Goal: Transaction & Acquisition: Book appointment/travel/reservation

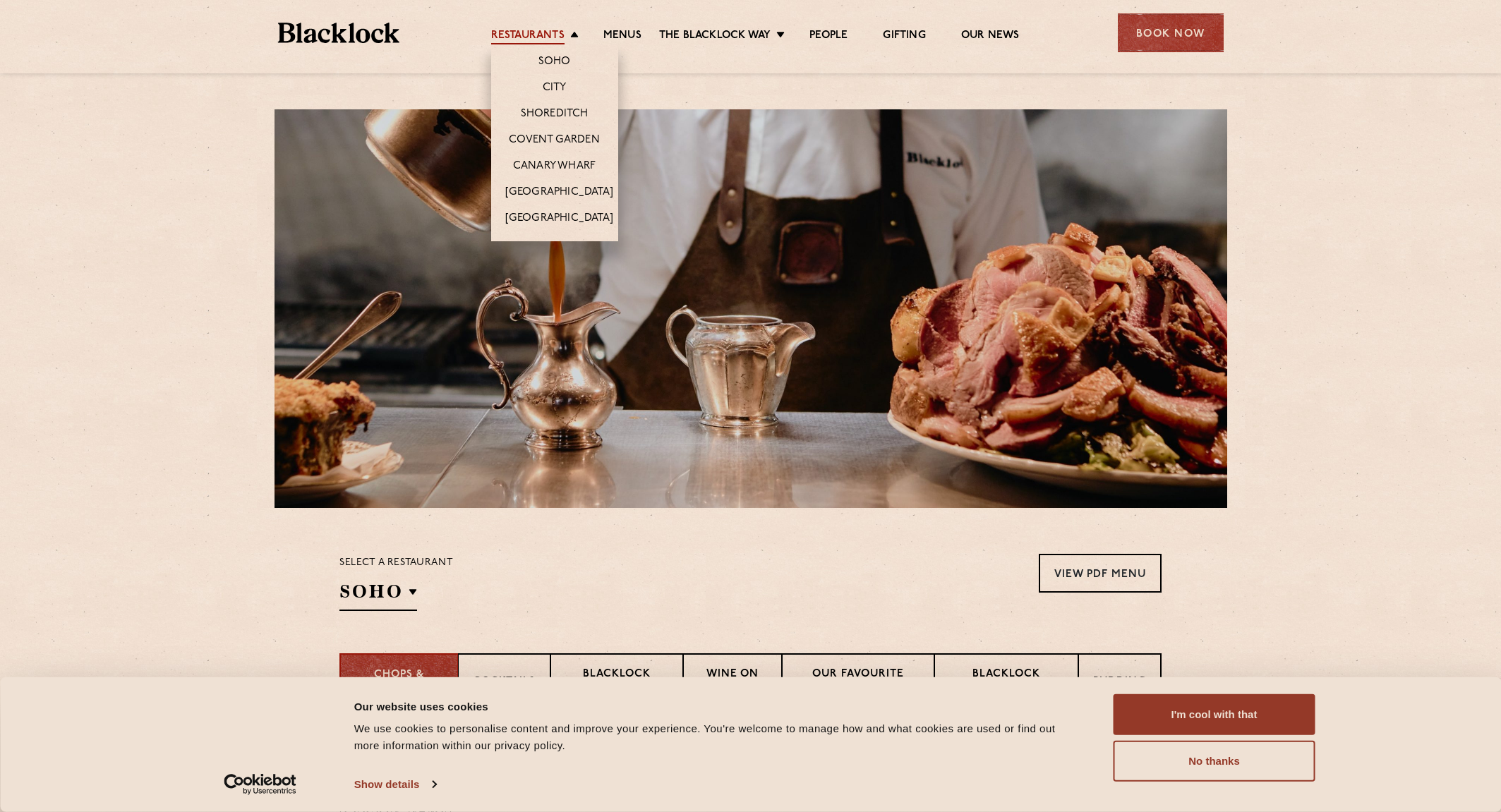
click at [527, 32] on link "Restaurants" at bounding box center [528, 36] width 74 height 16
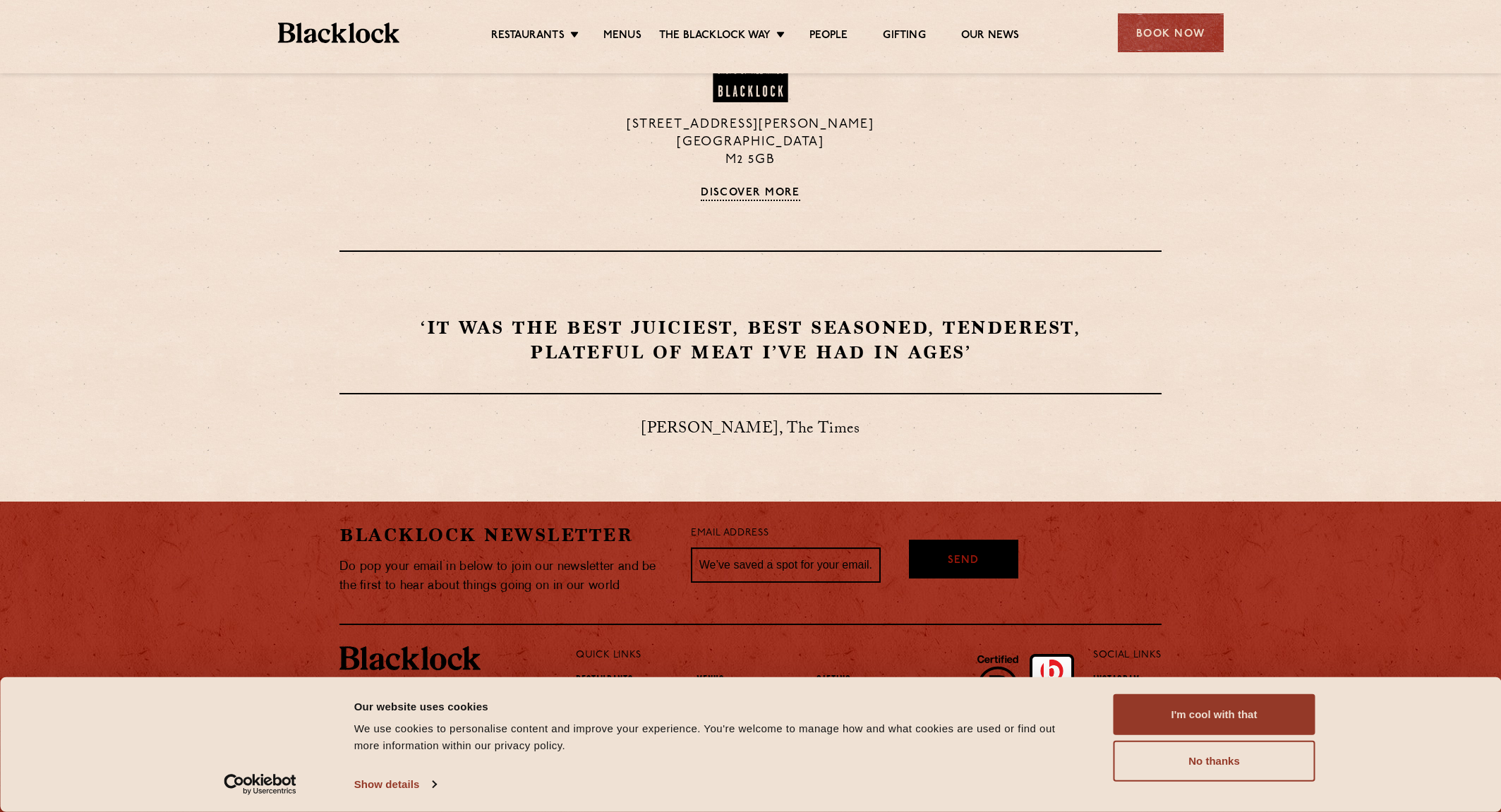
scroll to position [694, 0]
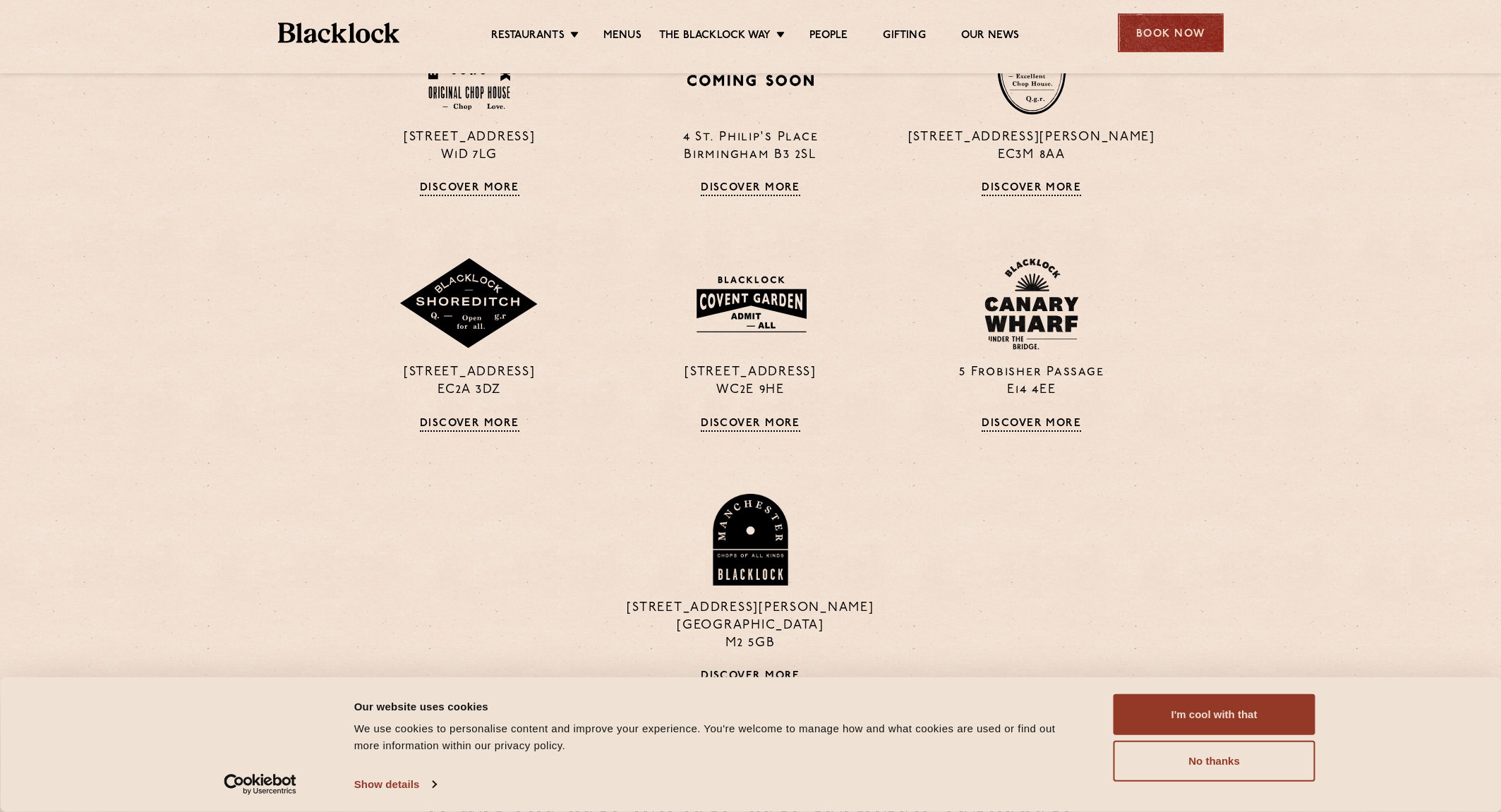
click at [1186, 34] on div "Book Now" at bounding box center [1170, 33] width 106 height 39
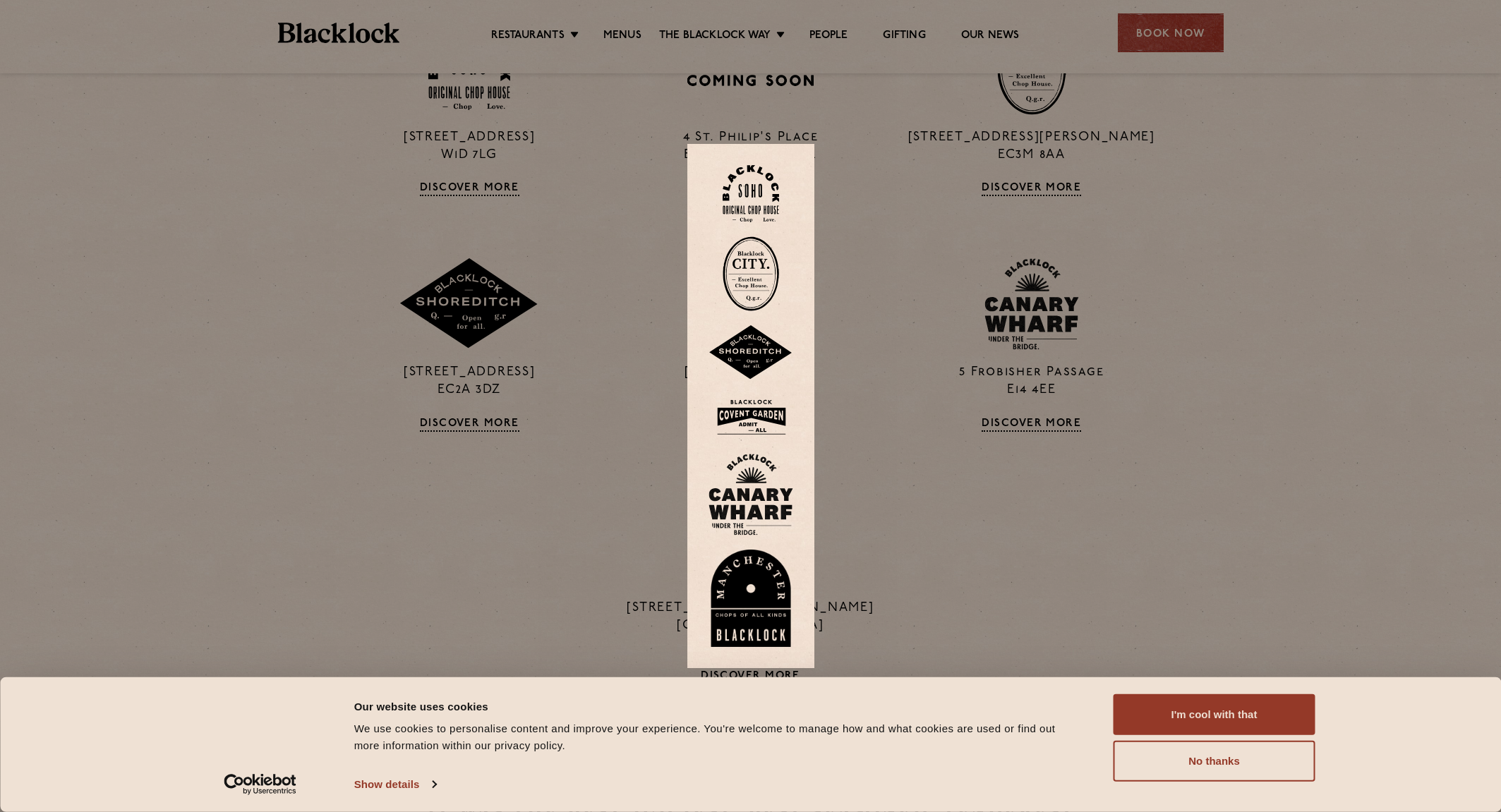
click at [761, 208] on img at bounding box center [750, 194] width 56 height 57
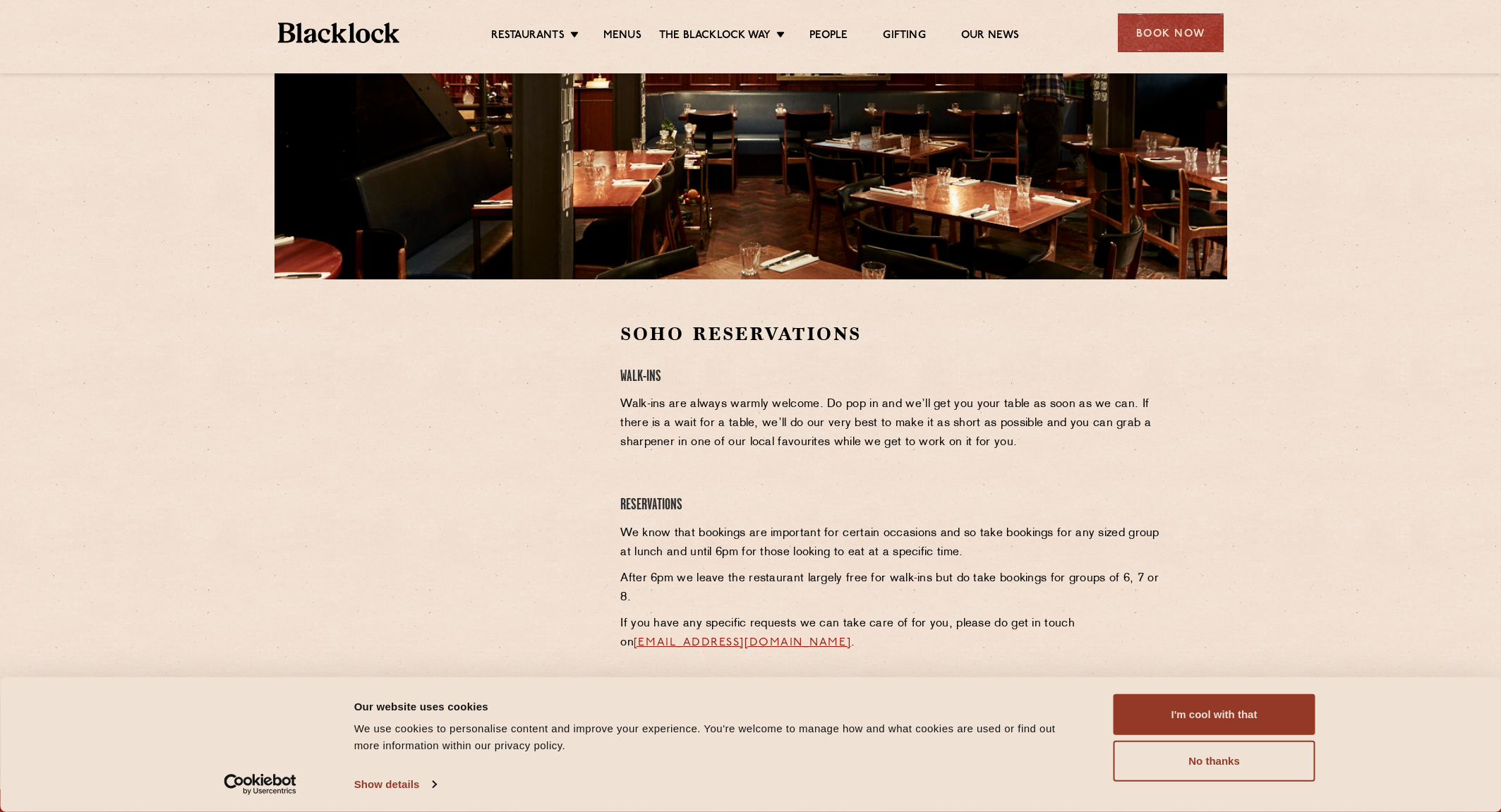
scroll to position [468, 0]
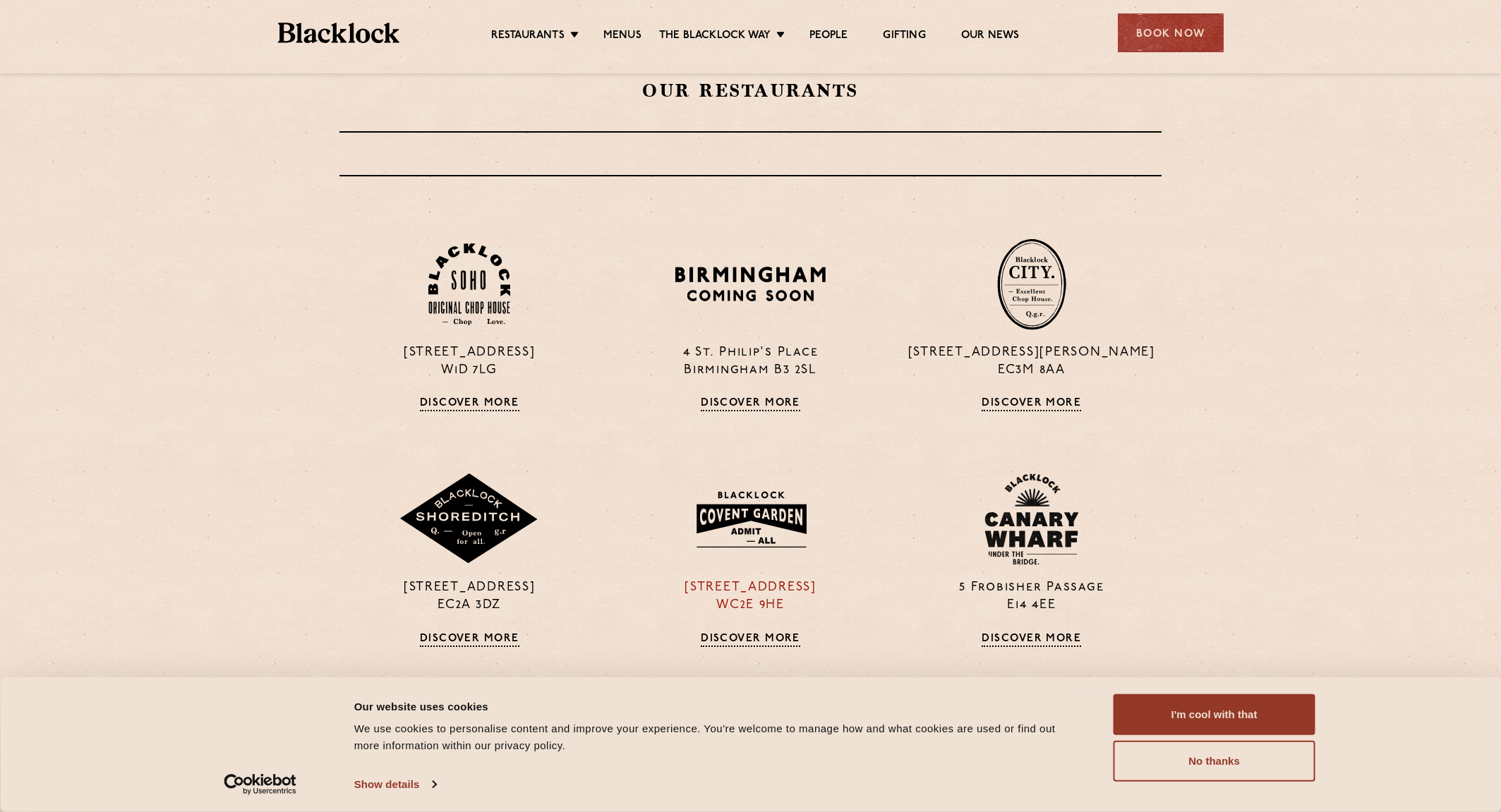
scroll to position [524, 0]
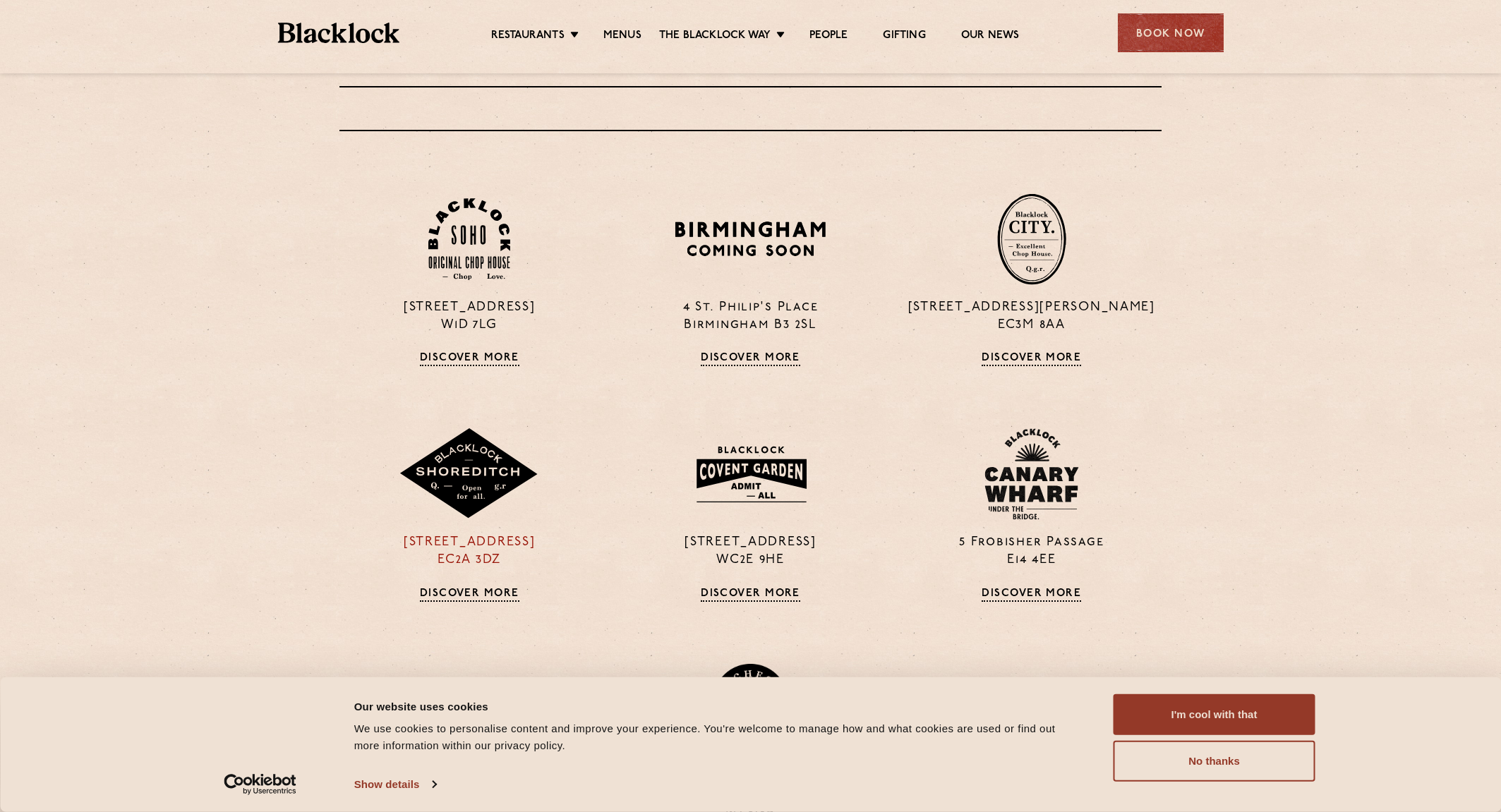
click at [477, 487] on img at bounding box center [469, 474] width 141 height 92
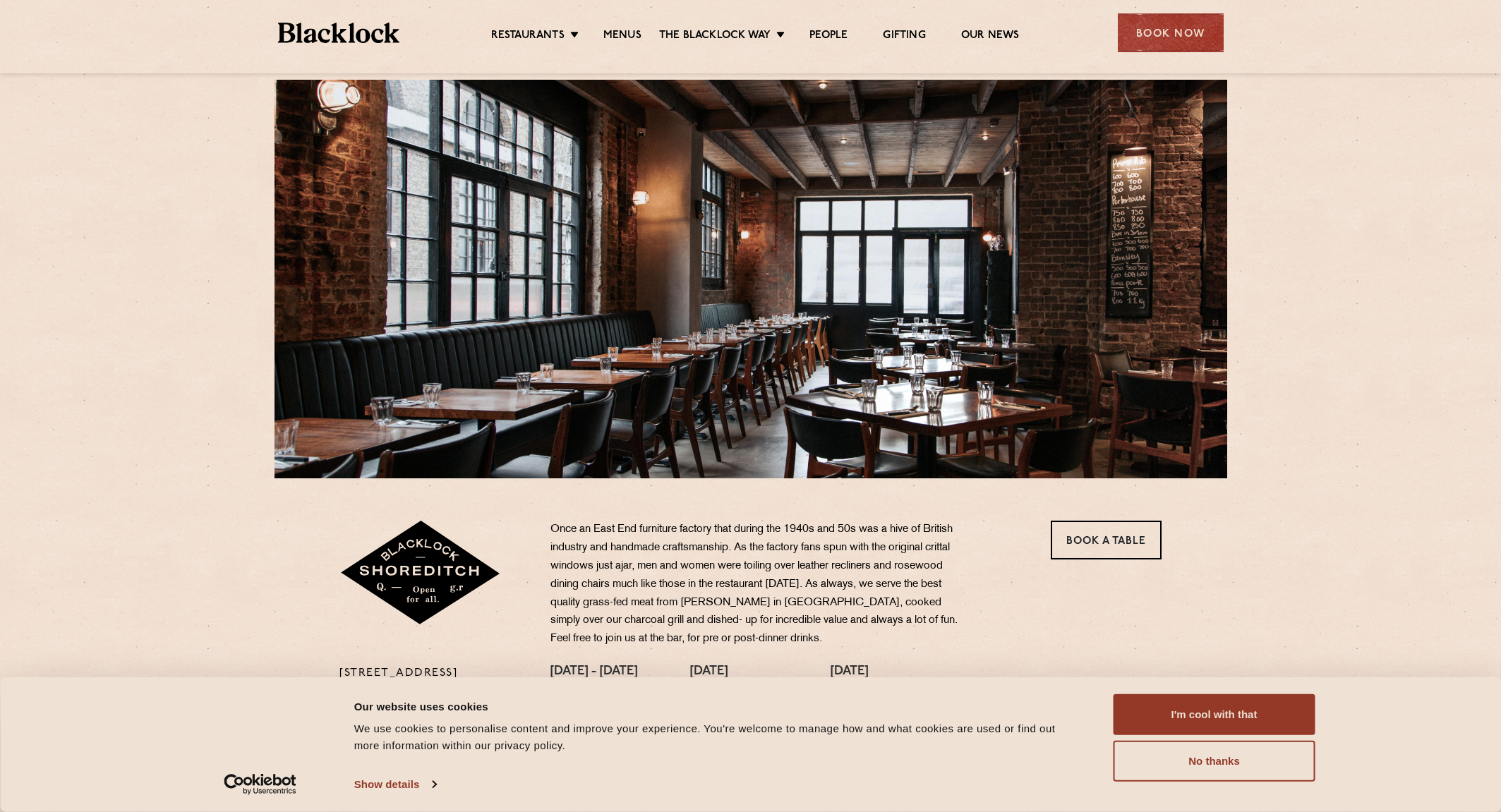
scroll to position [144, 0]
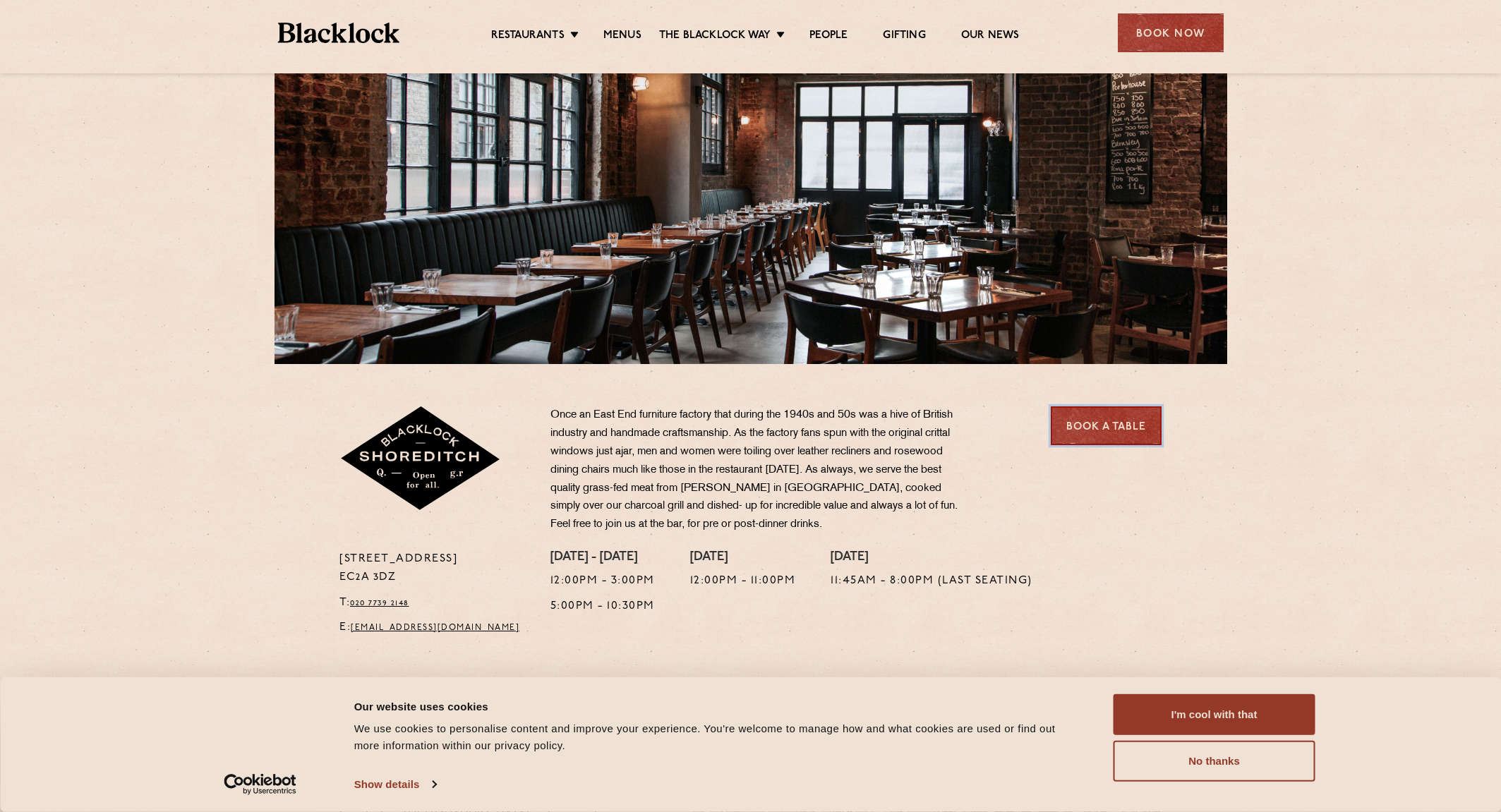
click at [1111, 435] on link "Book a Table" at bounding box center [1105, 426] width 111 height 39
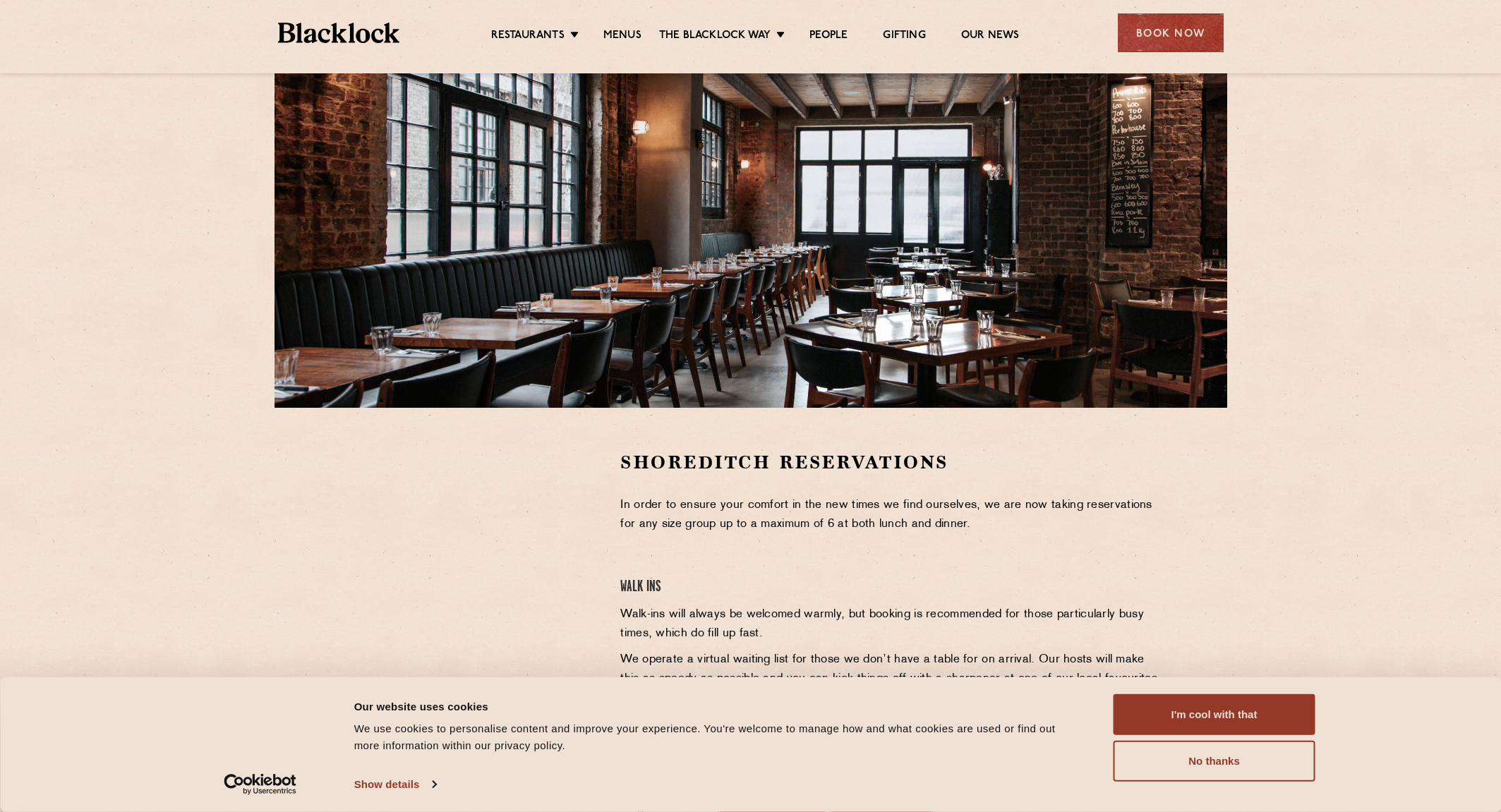
scroll to position [289, 0]
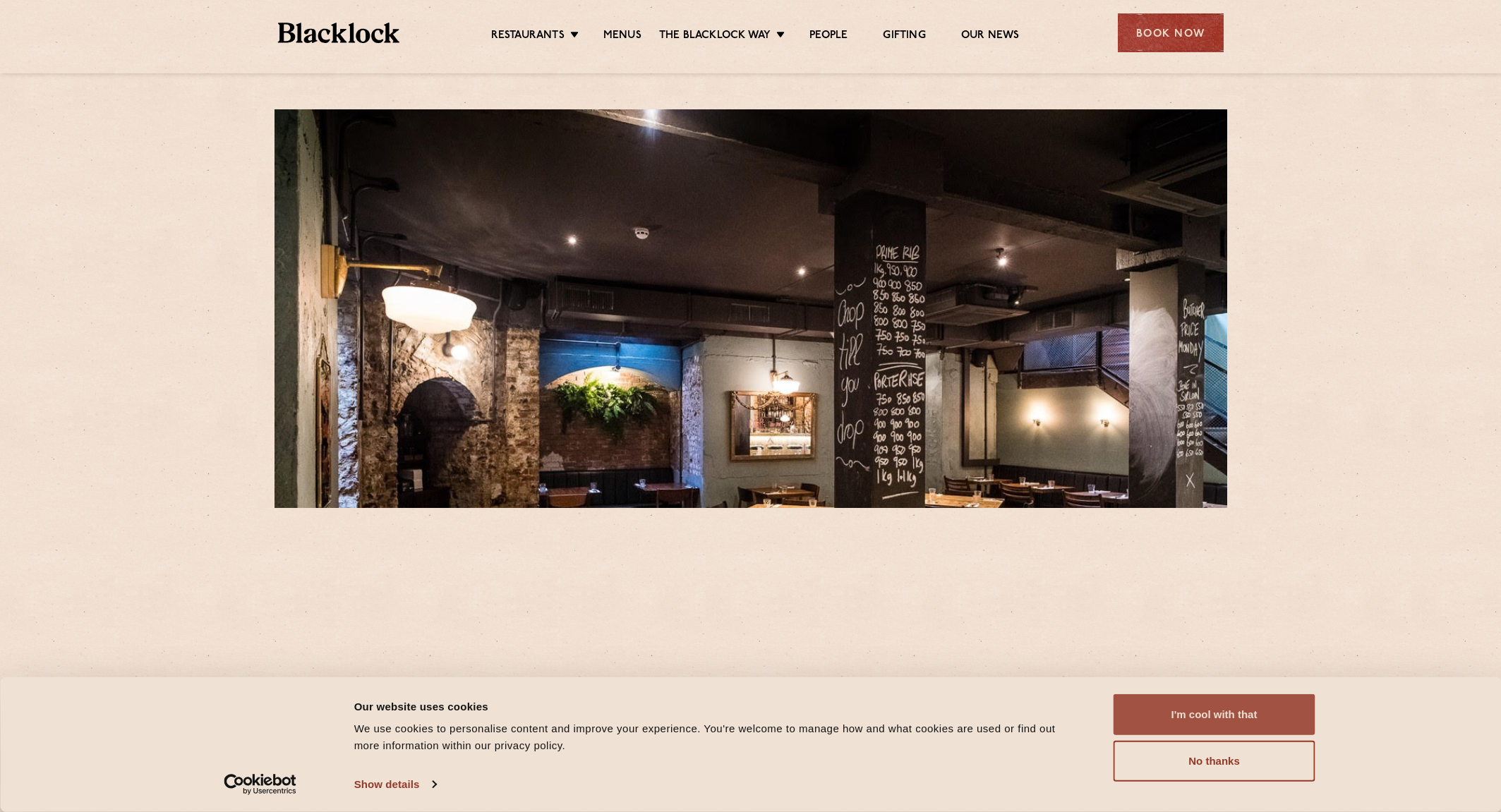
click at [1256, 728] on button "I'm cool with that" at bounding box center [1214, 714] width 202 height 41
